Goal: Information Seeking & Learning: Learn about a topic

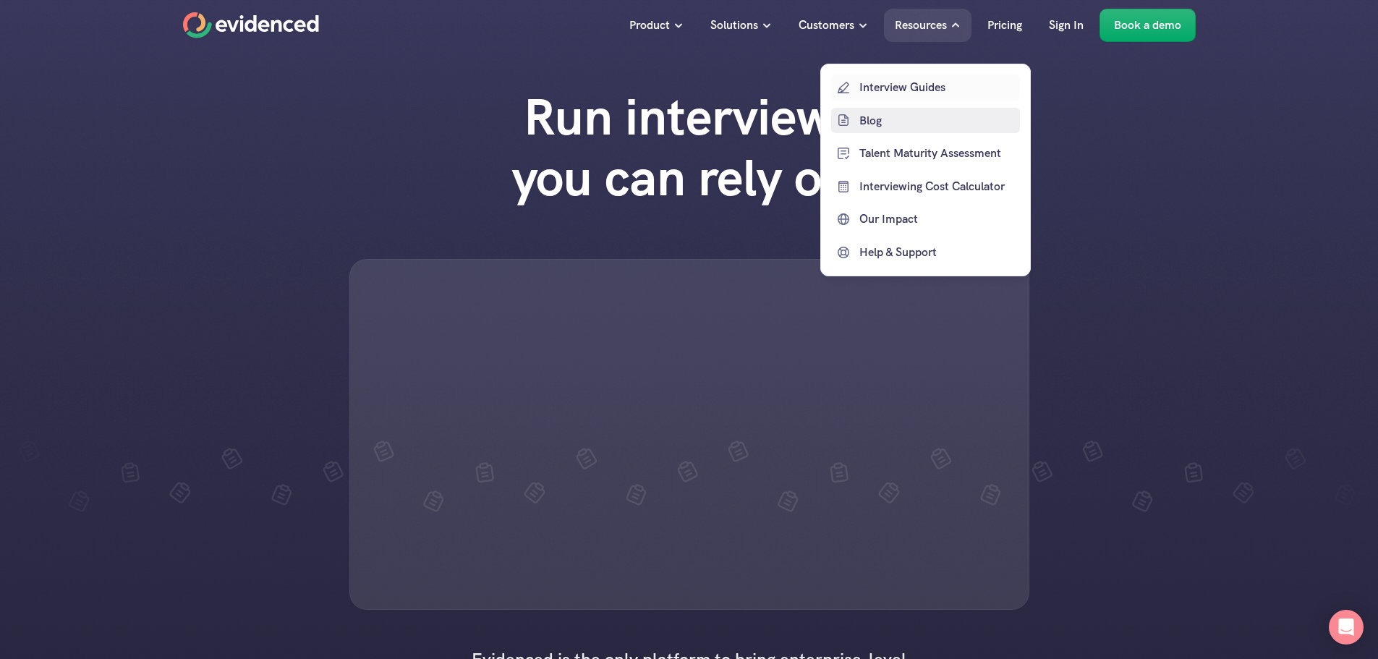
click at [879, 122] on p "Blog" at bounding box center [937, 120] width 157 height 19
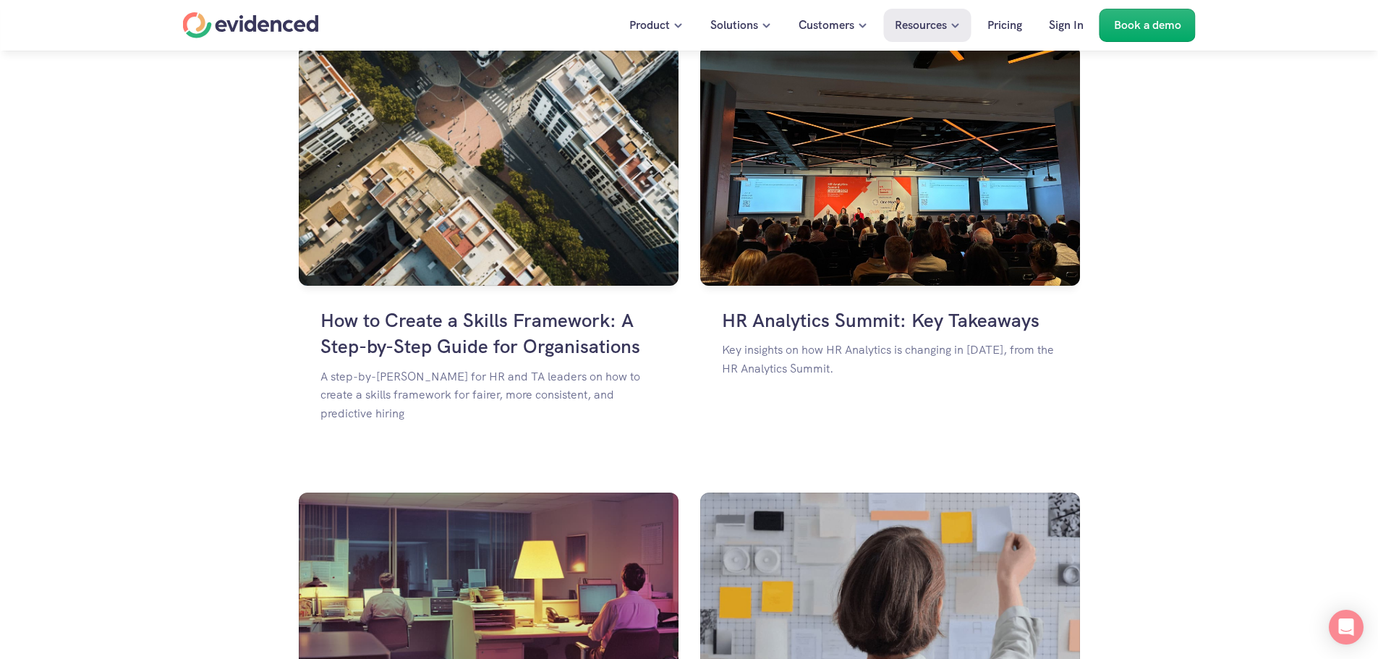
scroll to position [1085, 0]
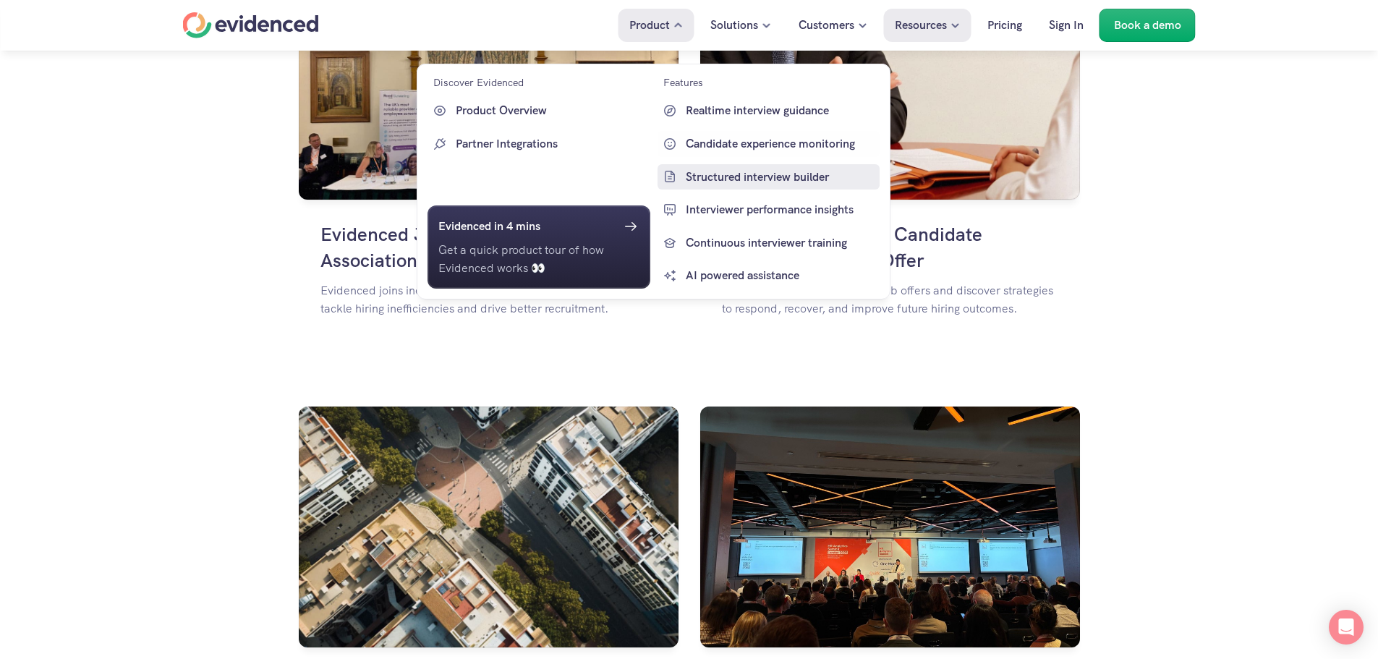
click at [715, 176] on p "Structured interview builder" at bounding box center [780, 176] width 191 height 19
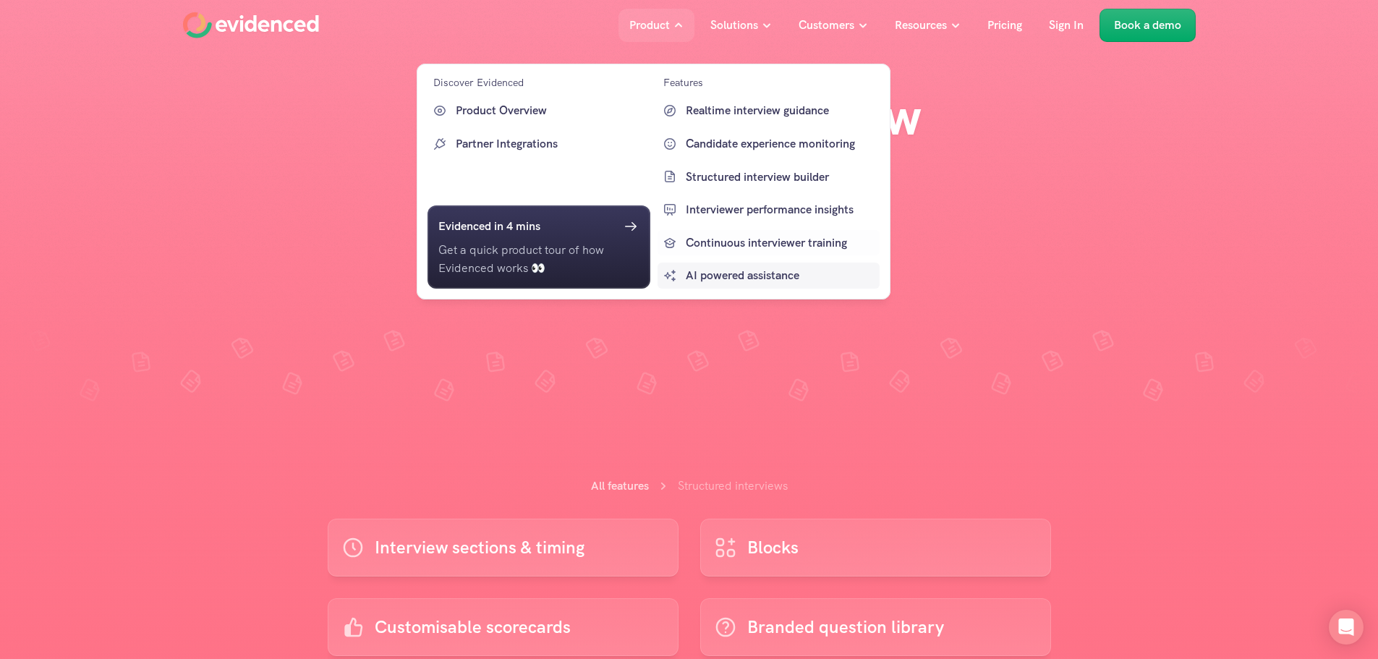
click at [733, 269] on p "AI powered assistance" at bounding box center [780, 275] width 191 height 19
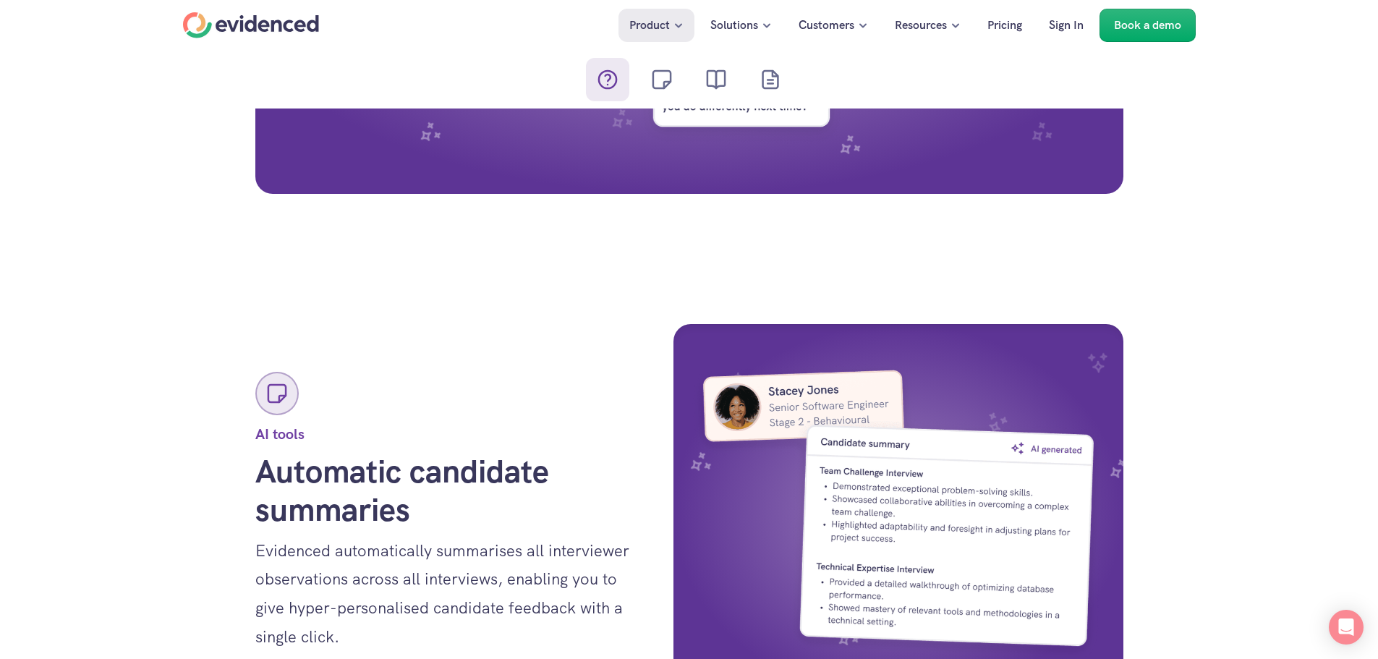
scroll to position [1664, 0]
